Goal: Task Accomplishment & Management: Manage account settings

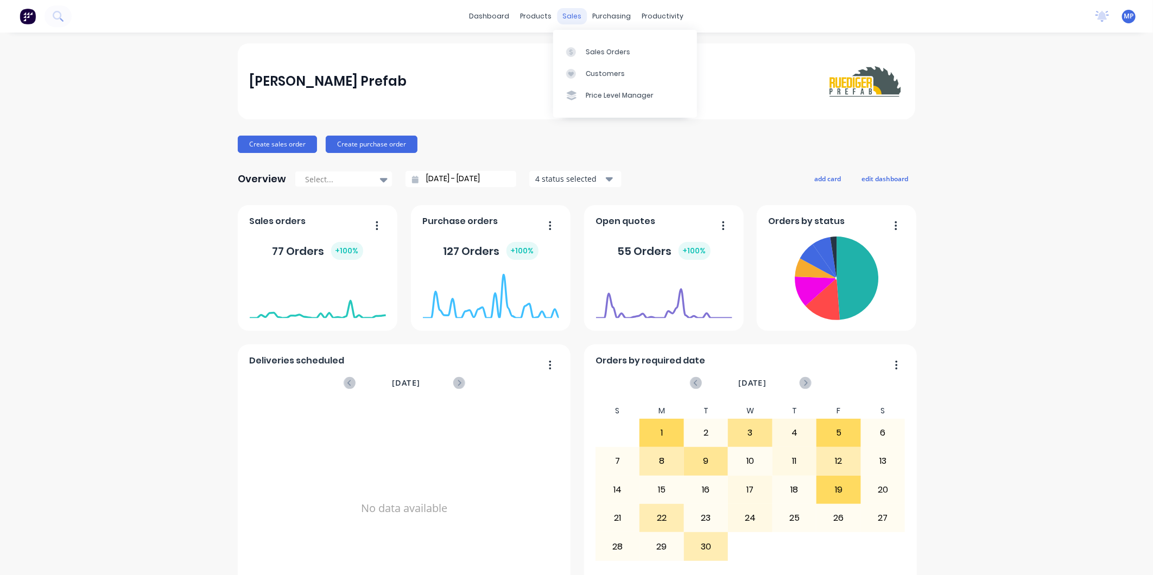
click at [567, 15] on div "sales" at bounding box center [573, 16] width 30 height 16
click at [565, 46] on link "Sales Orders" at bounding box center [625, 52] width 144 height 22
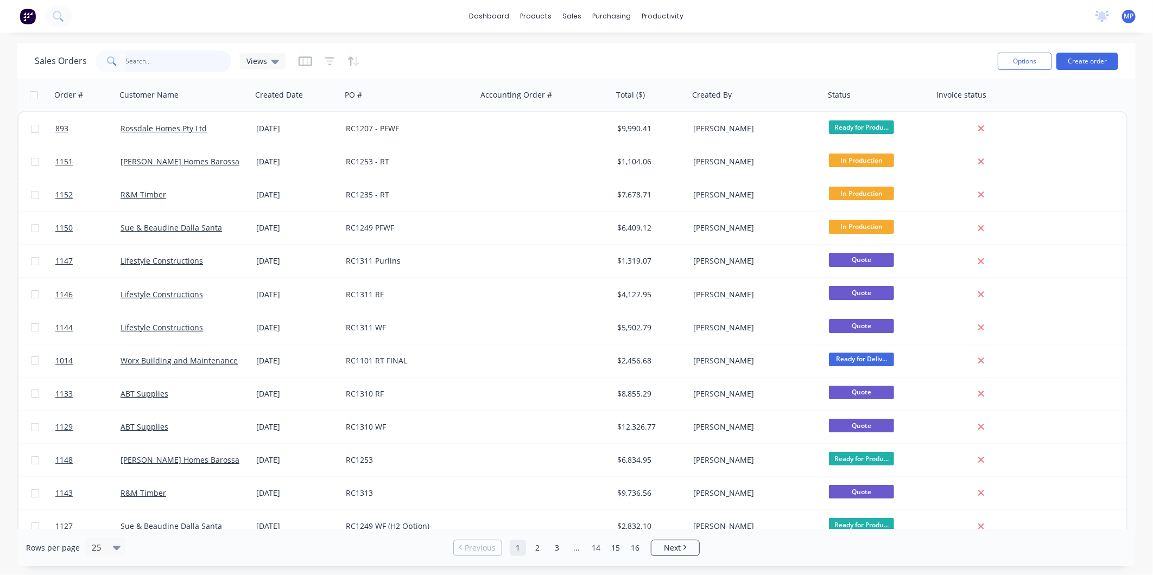
click at [148, 56] on input "text" at bounding box center [179, 61] width 106 height 22
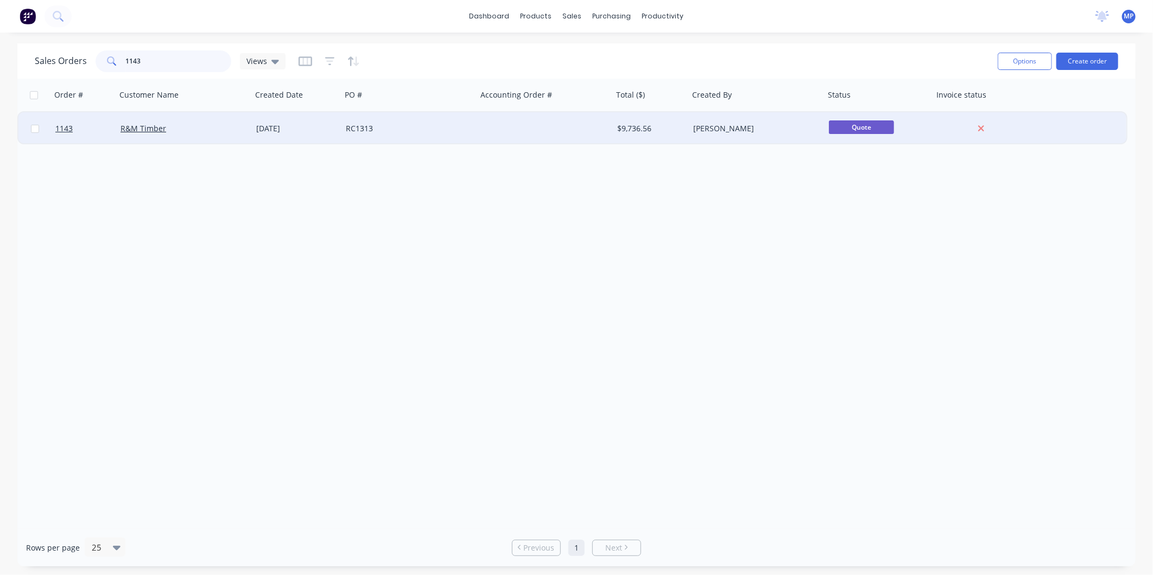
type input "1143"
click at [344, 126] on div "RC1313" at bounding box center [409, 128] width 136 height 33
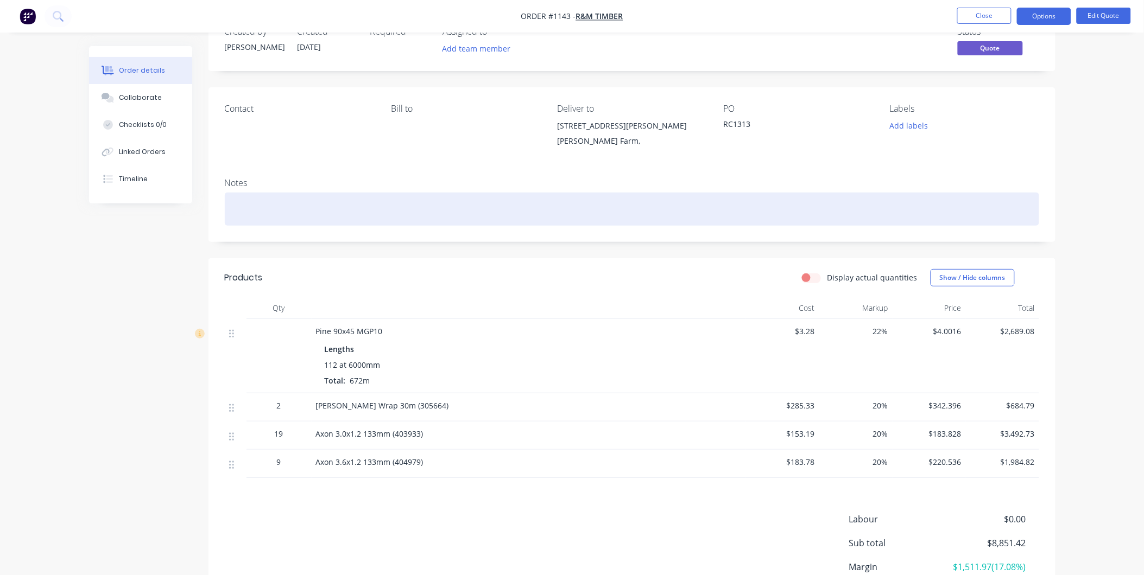
scroll to position [60, 0]
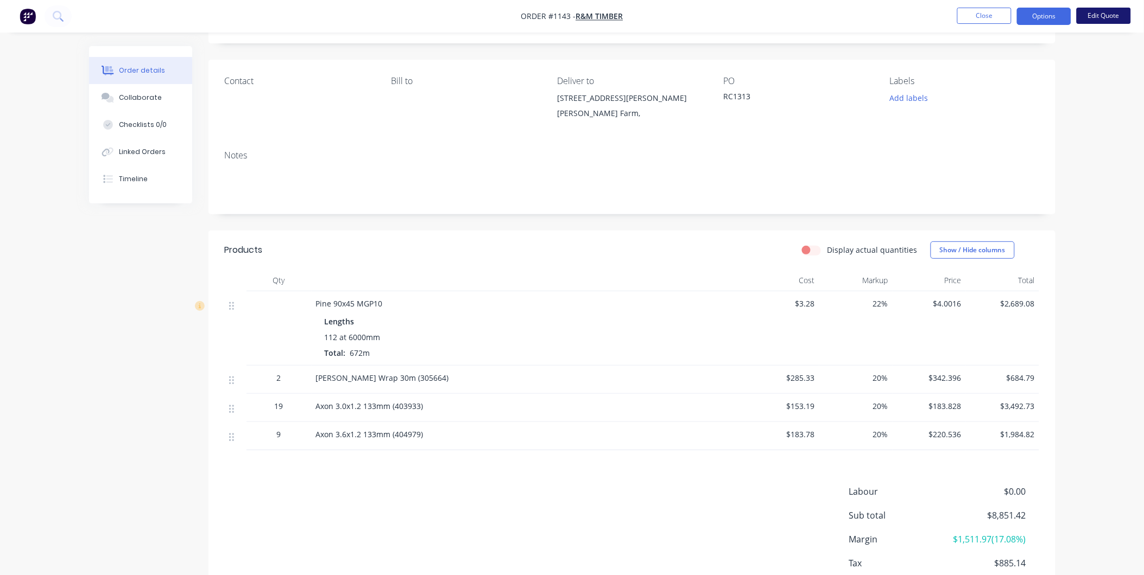
click at [1094, 15] on button "Edit Quote" at bounding box center [1103, 16] width 54 height 16
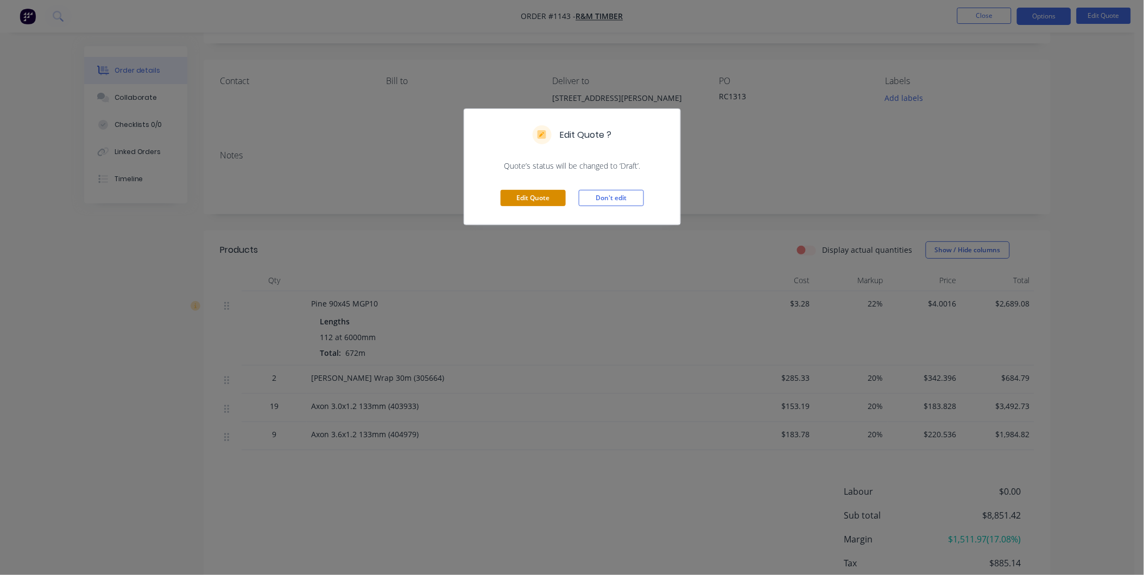
click at [523, 197] on button "Edit Quote" at bounding box center [533, 198] width 65 height 16
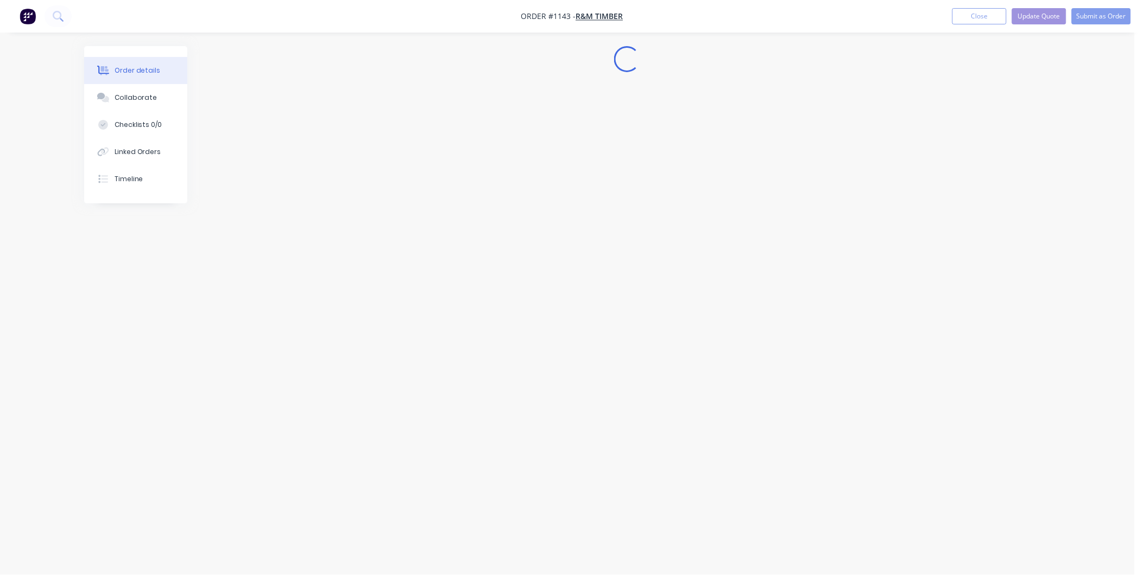
scroll to position [0, 0]
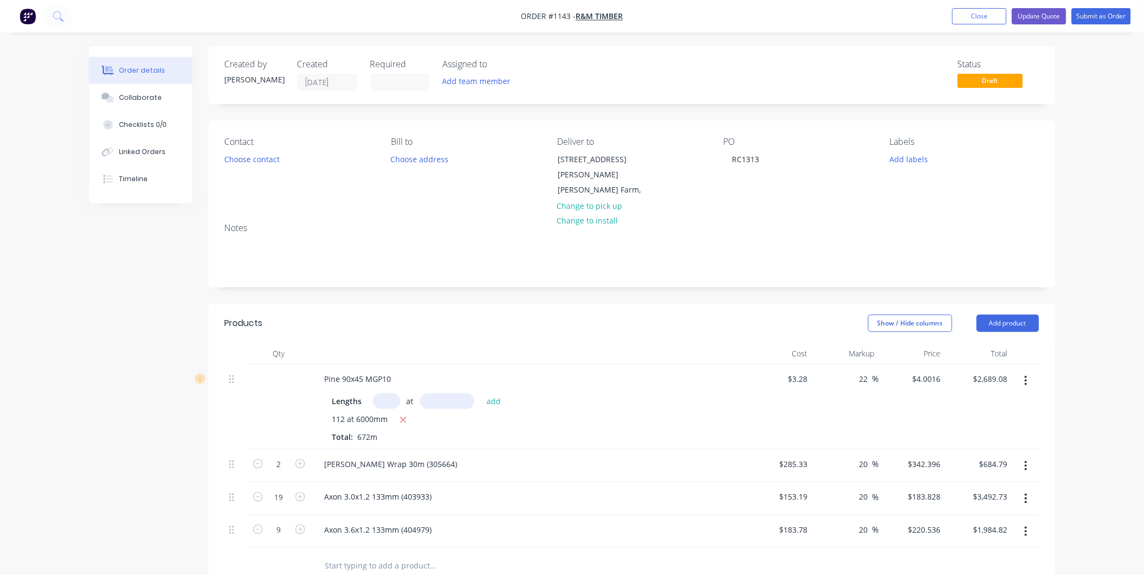
click at [1026, 375] on icon "button" at bounding box center [1025, 381] width 3 height 12
click at [983, 467] on div "Delete" at bounding box center [988, 475] width 84 height 16
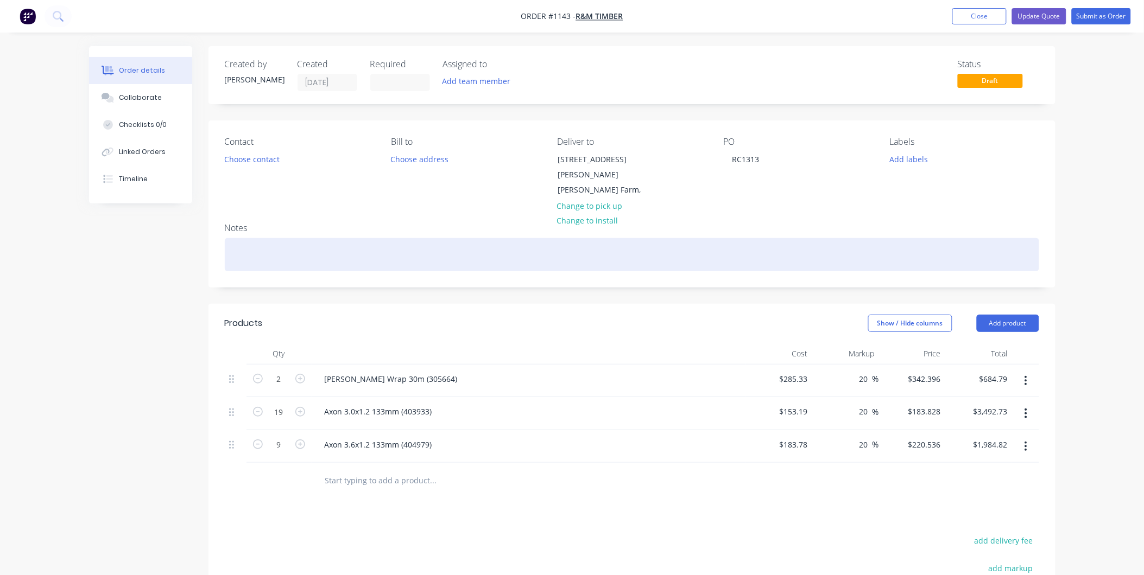
click at [248, 238] on div at bounding box center [632, 254] width 814 height 33
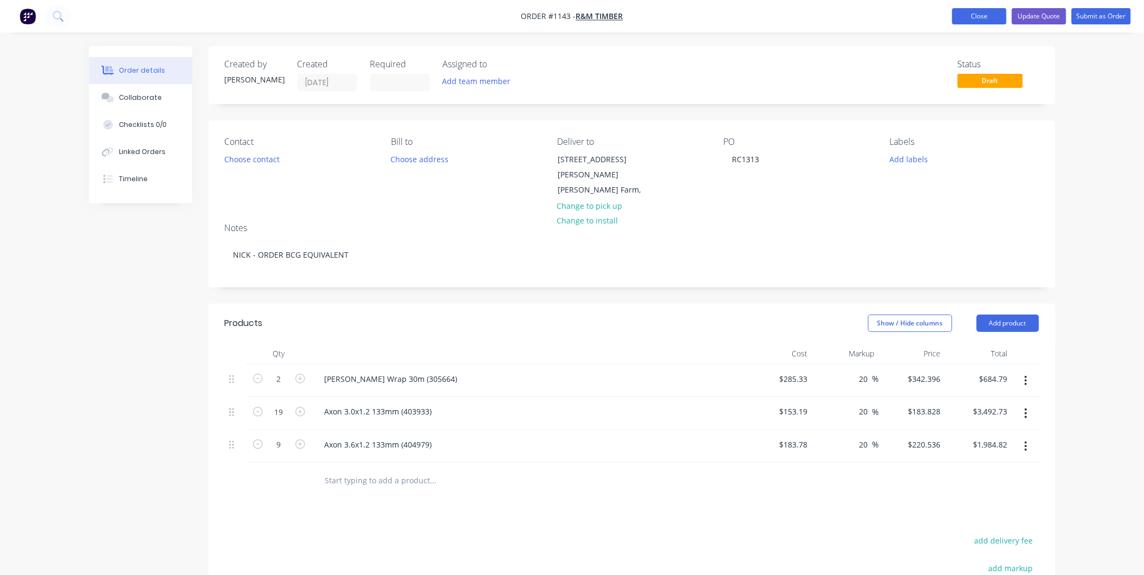
click at [986, 10] on button "Close" at bounding box center [979, 16] width 54 height 16
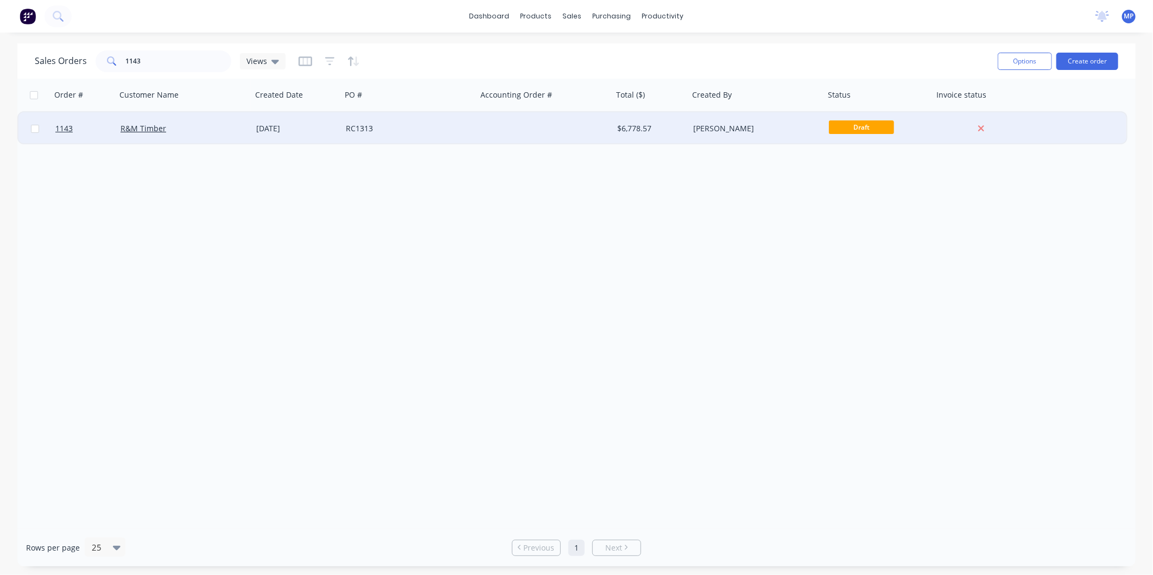
click at [492, 129] on div at bounding box center [545, 128] width 136 height 33
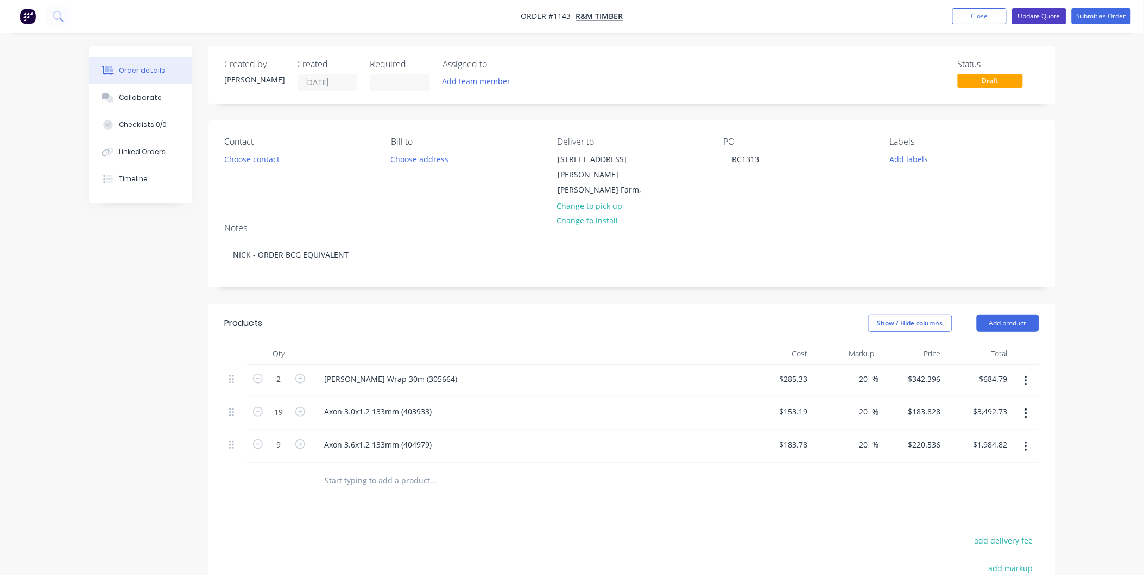
click at [1044, 12] on button "Update Quote" at bounding box center [1039, 16] width 54 height 16
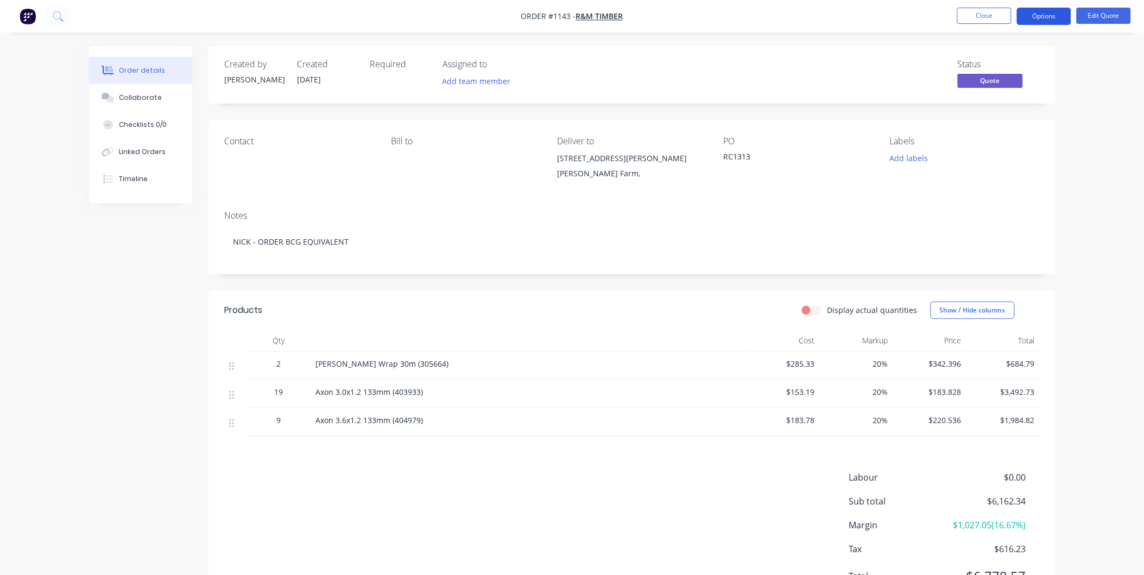
click at [1043, 17] on button "Options" at bounding box center [1044, 16] width 54 height 17
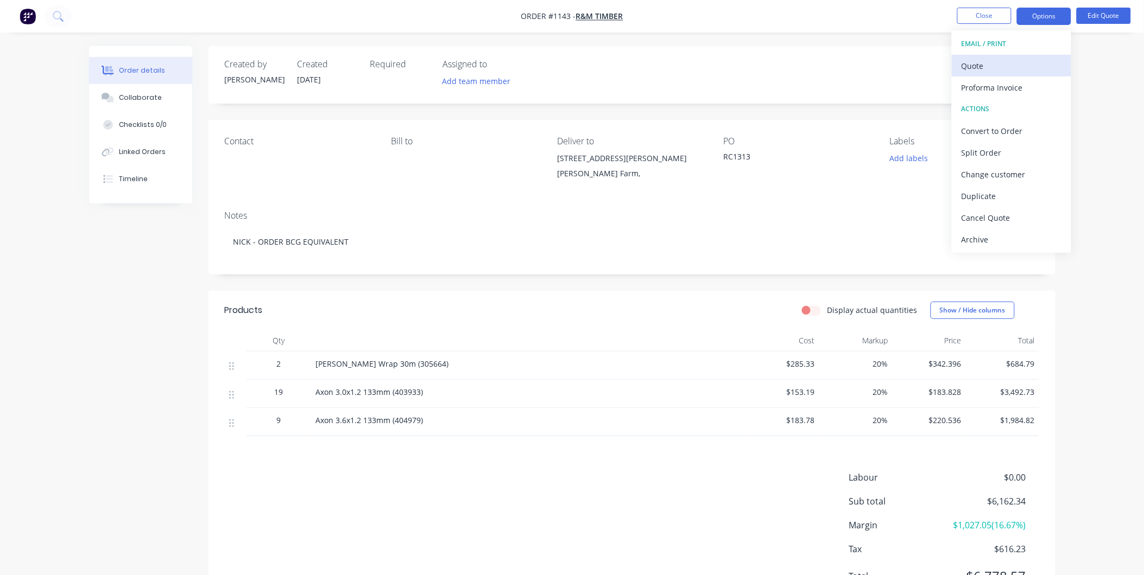
click at [995, 65] on div "Quote" at bounding box center [1011, 66] width 100 height 16
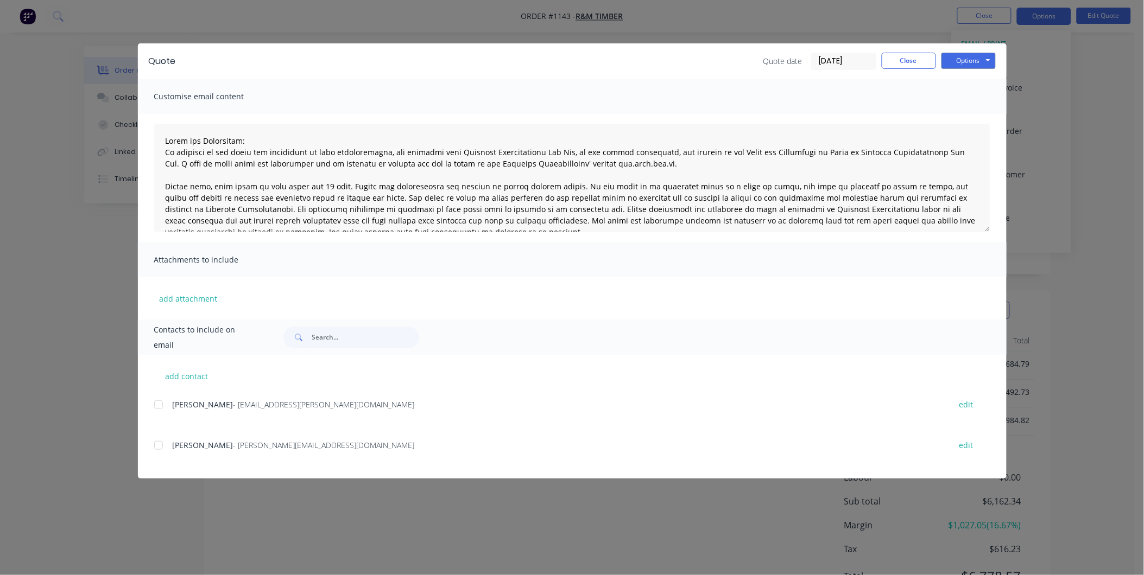
click at [154, 446] on div at bounding box center [159, 446] width 22 height 22
click at [970, 64] on button "Options" at bounding box center [968, 61] width 54 height 16
click at [159, 445] on div at bounding box center [159, 446] width 22 height 22
click at [161, 407] on div at bounding box center [159, 405] width 22 height 22
click at [965, 62] on button "Options" at bounding box center [968, 61] width 54 height 16
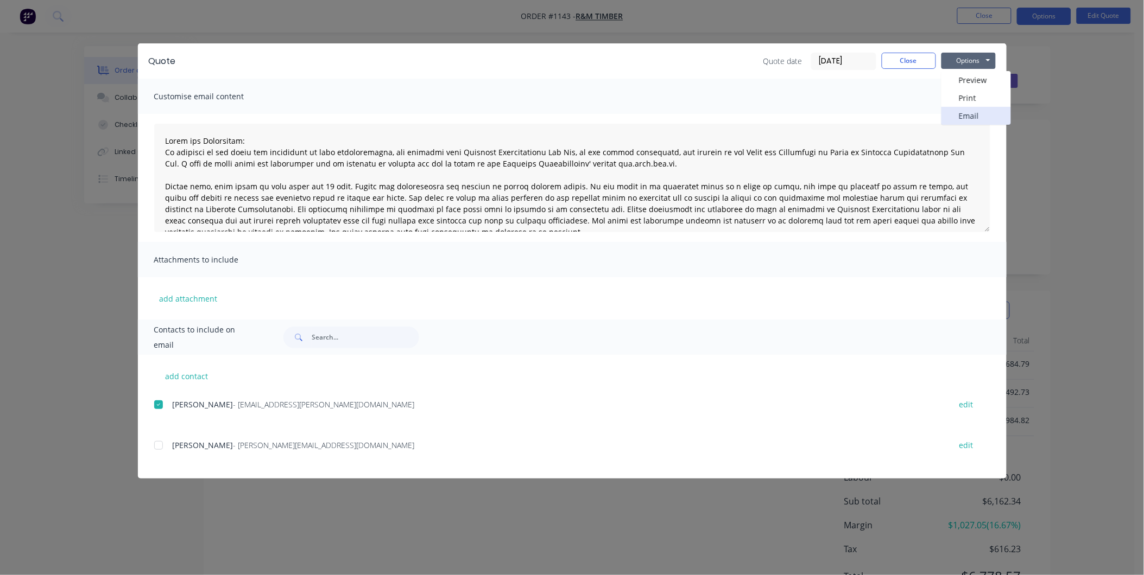
click at [957, 114] on button "Email" at bounding box center [975, 116] width 69 height 18
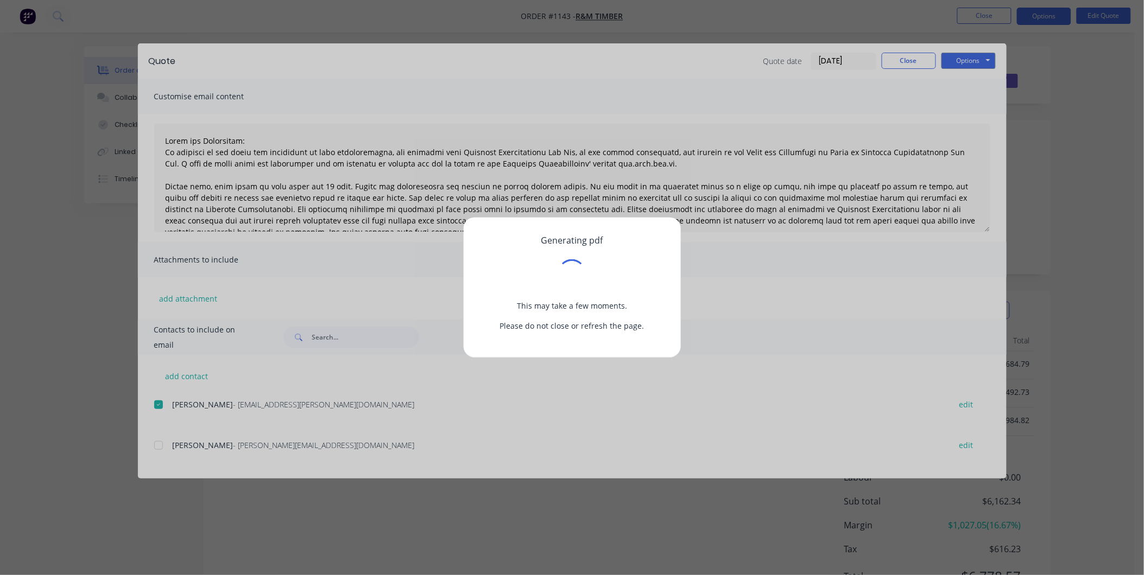
type textarea "Terms and Conditions: In addition to any terms and conditions in this communica…"
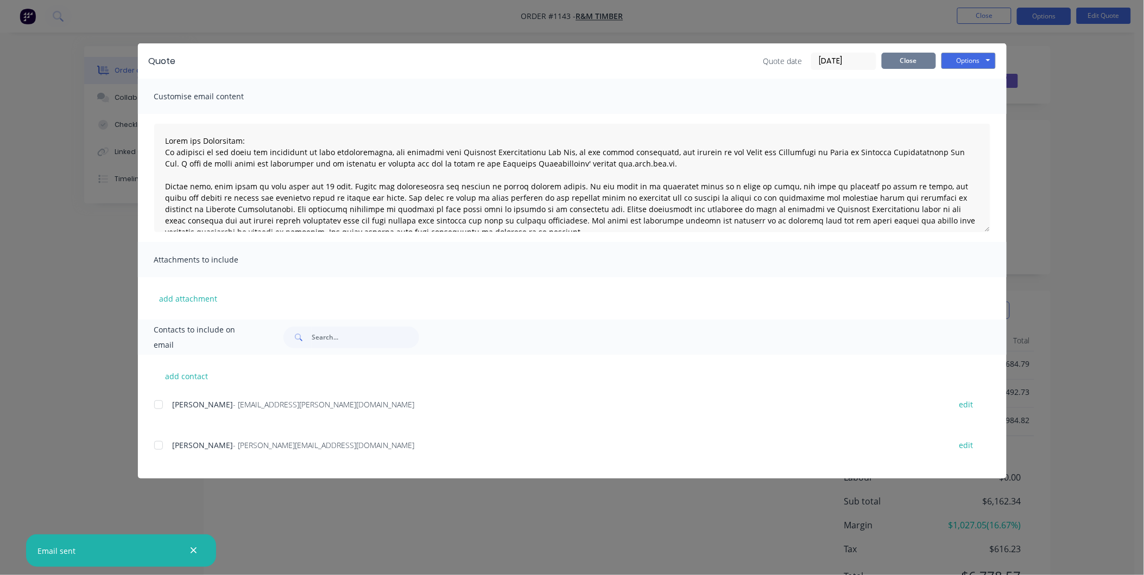
click at [916, 67] on button "Close" at bounding box center [909, 61] width 54 height 16
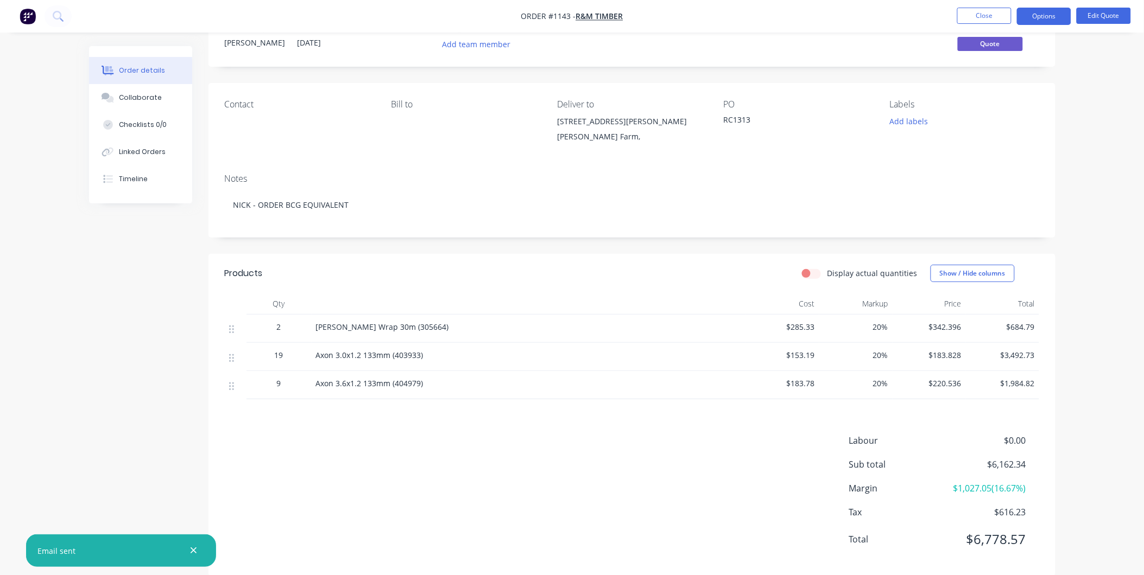
scroll to position [58, 0]
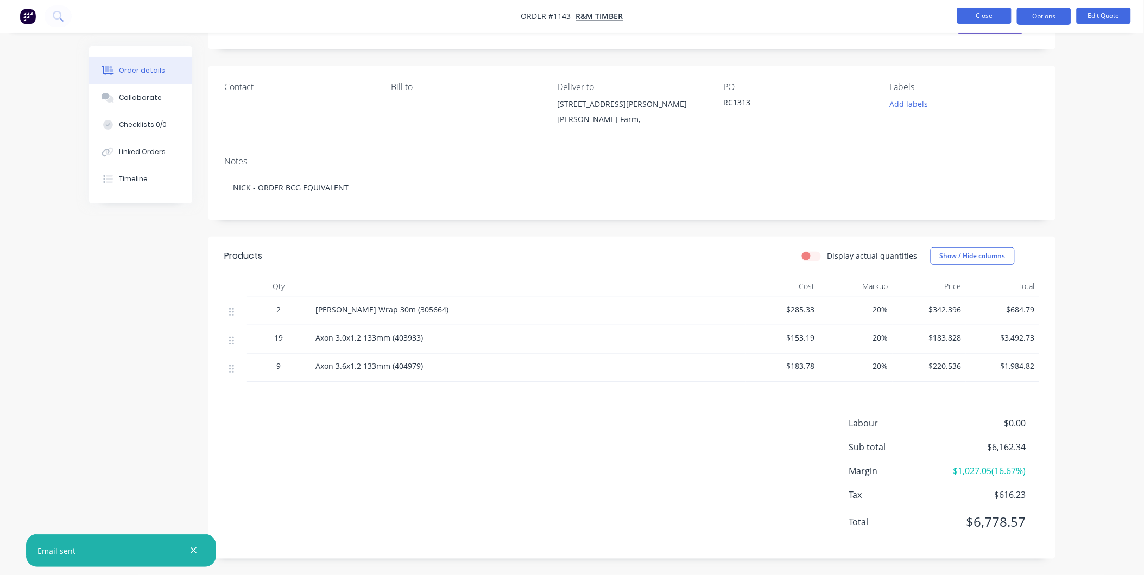
click at [993, 16] on button "Close" at bounding box center [984, 16] width 54 height 16
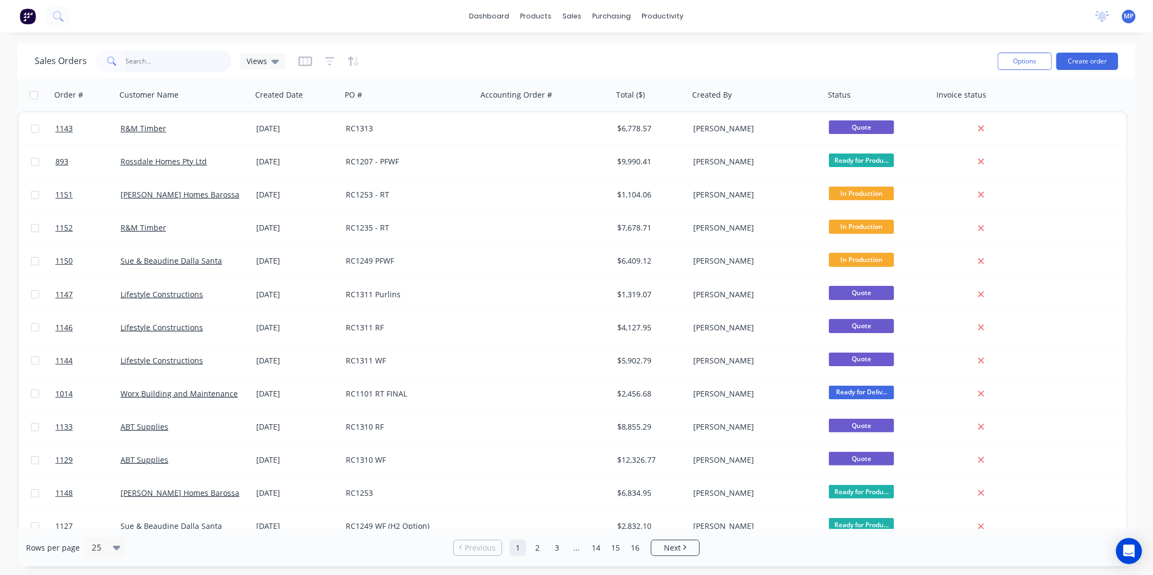
click at [168, 56] on input "text" at bounding box center [179, 61] width 106 height 22
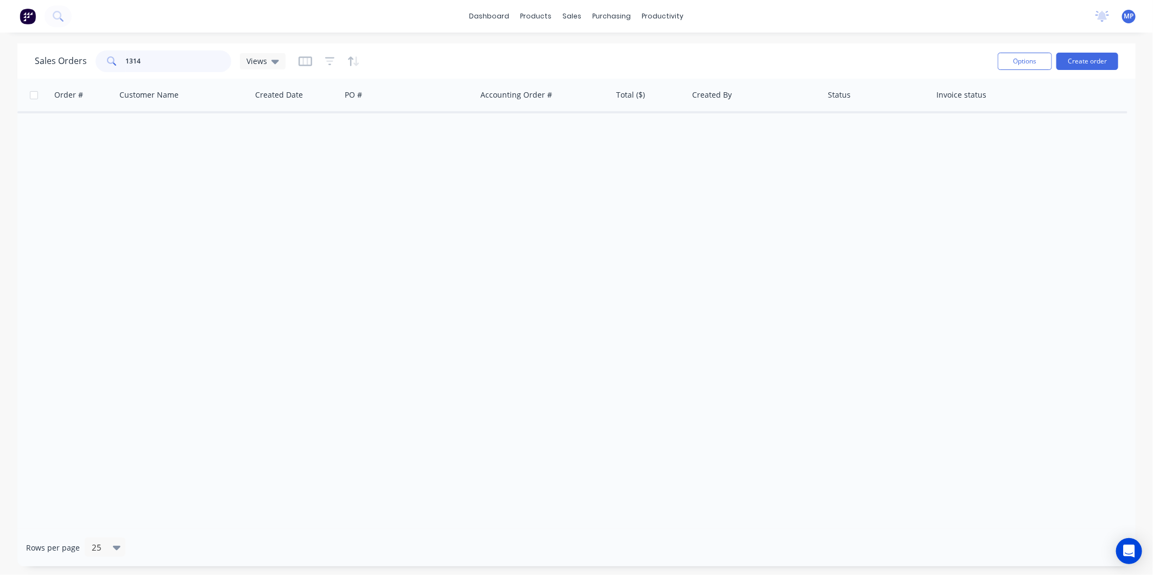
type input "1314"
click at [523, 181] on div "Order # Customer Name Created Date PO # Accounting Order # Total ($) Created By…" at bounding box center [576, 304] width 1118 height 451
